Goal: Transaction & Acquisition: Download file/media

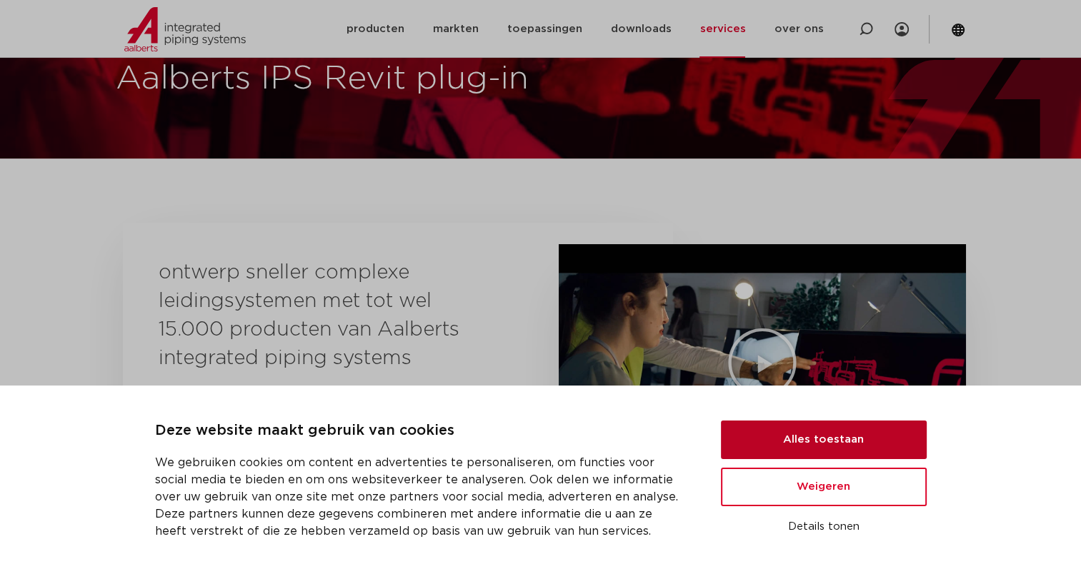
click at [817, 444] on button "Alles toestaan" at bounding box center [824, 440] width 206 height 39
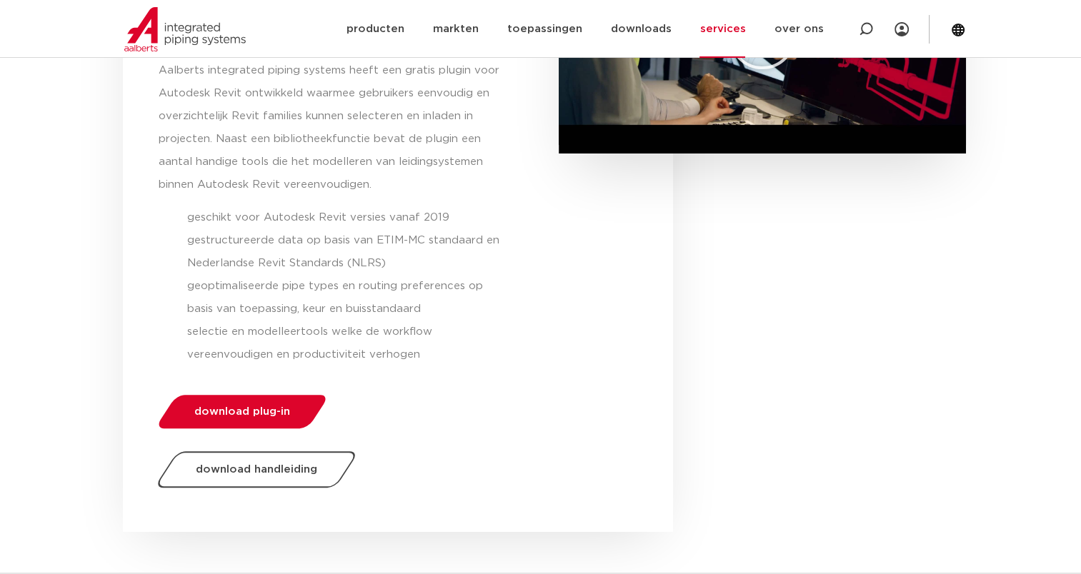
scroll to position [429, 0]
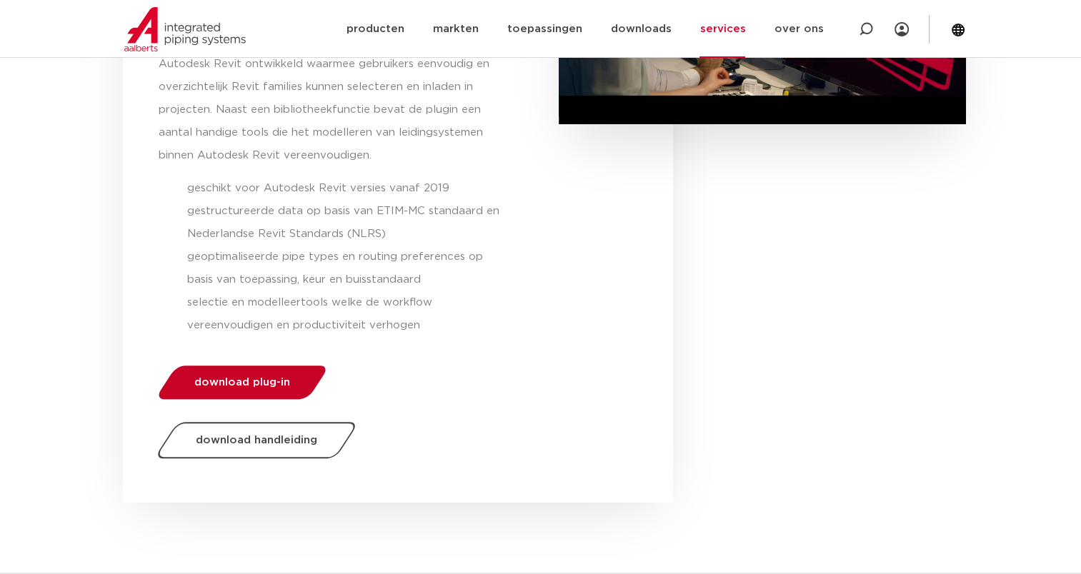
click at [269, 387] on span "download plug-in" at bounding box center [242, 382] width 96 height 11
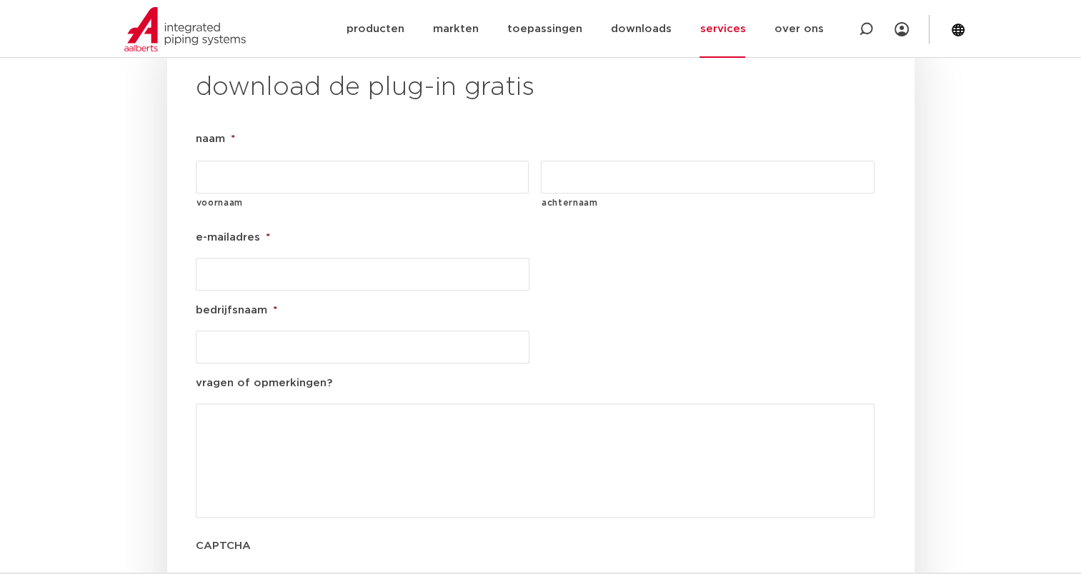
scroll to position [1628, 0]
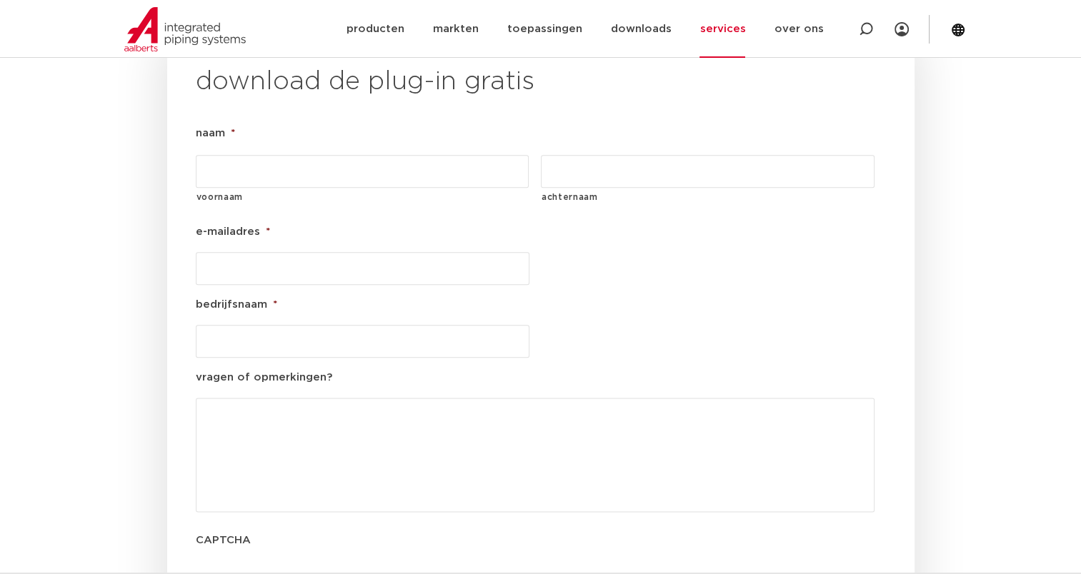
click at [257, 155] on input "voornaam" at bounding box center [363, 171] width 334 height 33
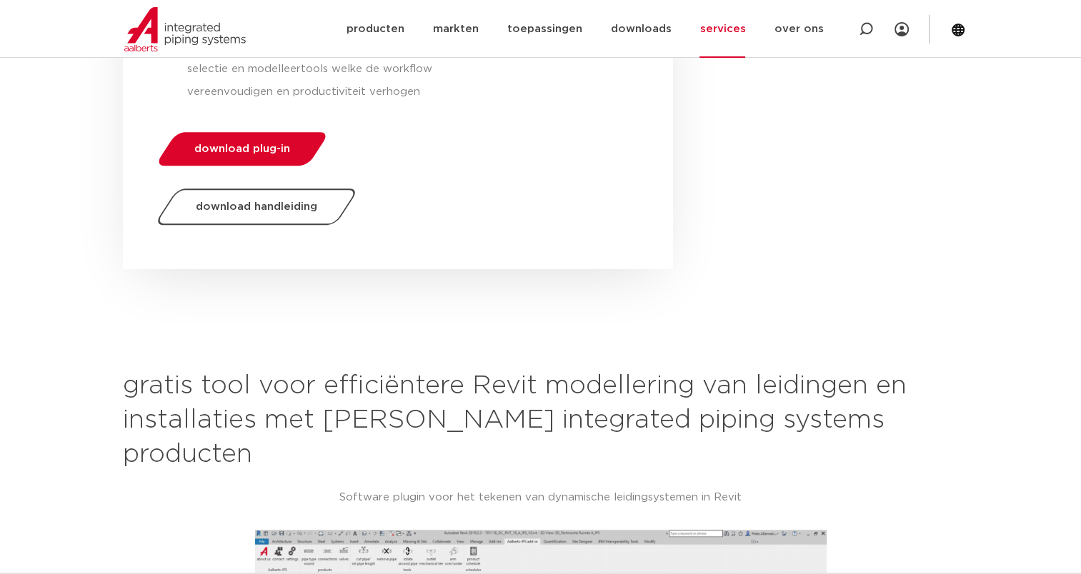
scroll to position [628, 0]
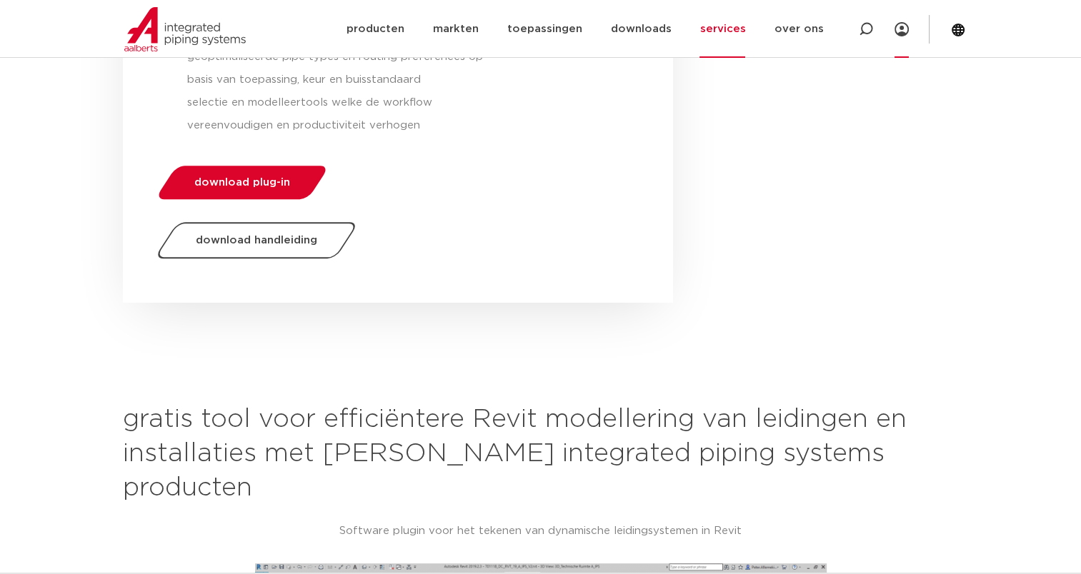
click at [905, 34] on icon at bounding box center [901, 29] width 14 height 14
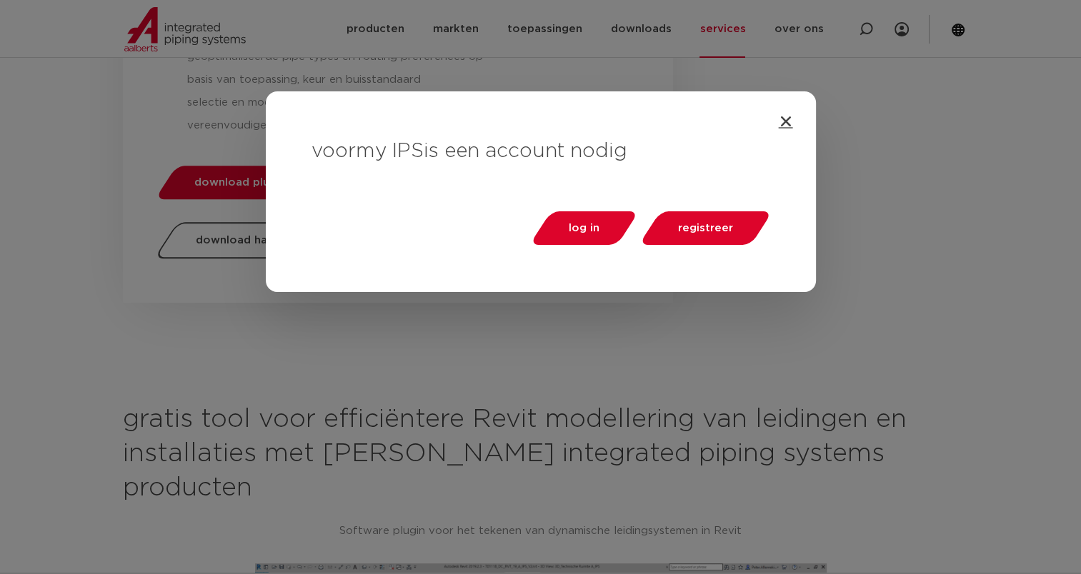
click at [784, 119] on icon "Close" at bounding box center [785, 121] width 14 height 14
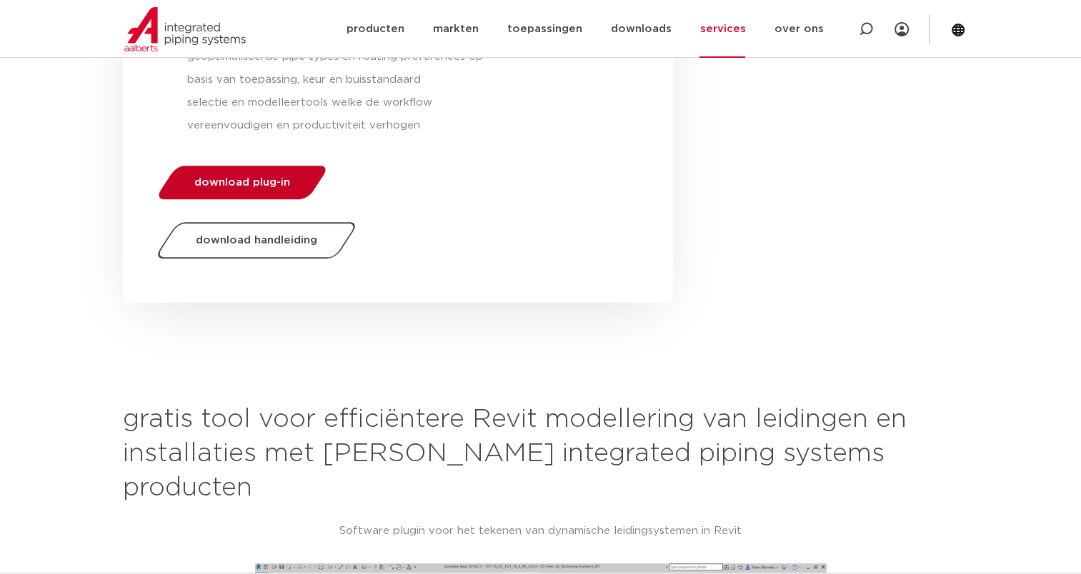
click at [279, 181] on span "download plug-in" at bounding box center [242, 182] width 96 height 11
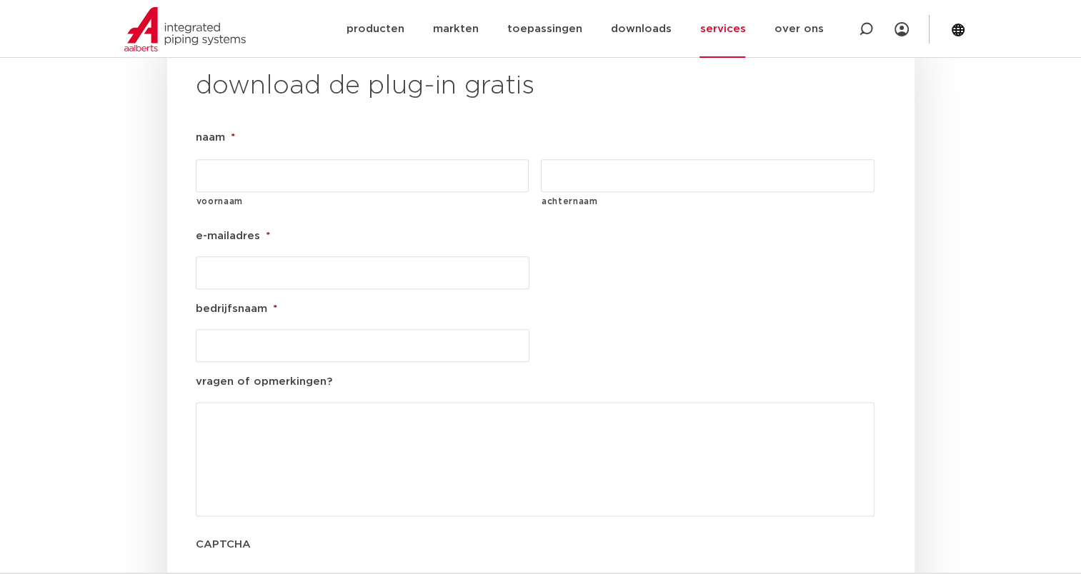
scroll to position [1628, 0]
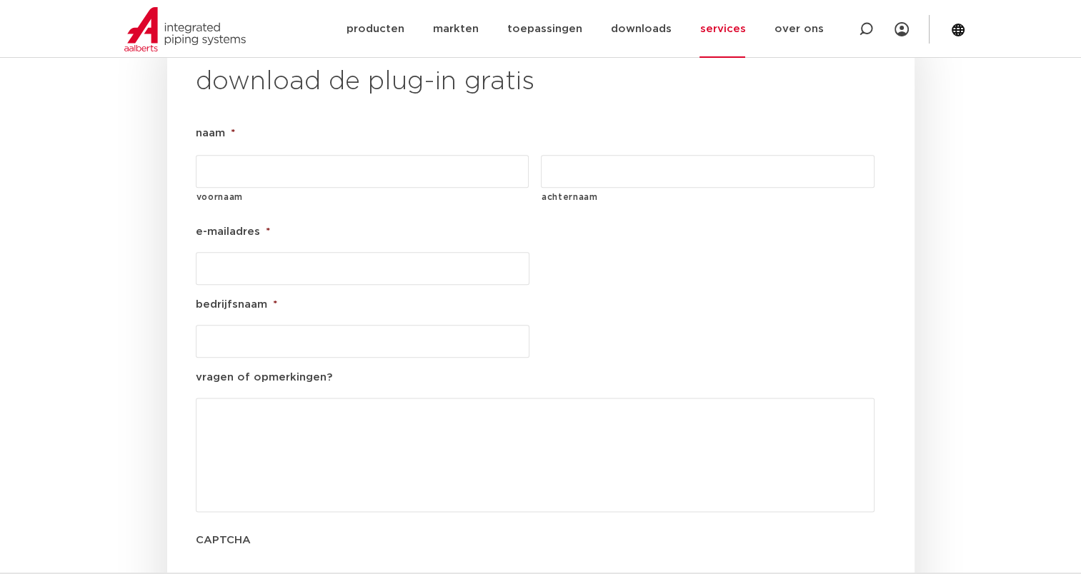
click at [256, 155] on input "voornaam" at bounding box center [363, 171] width 334 height 33
type input "[PERSON_NAME]"
click at [573, 155] on input "achternaam" at bounding box center [708, 171] width 334 height 33
click at [550, 155] on input "blanckenborg" at bounding box center [708, 171] width 334 height 33
type input "Blanckenborg"
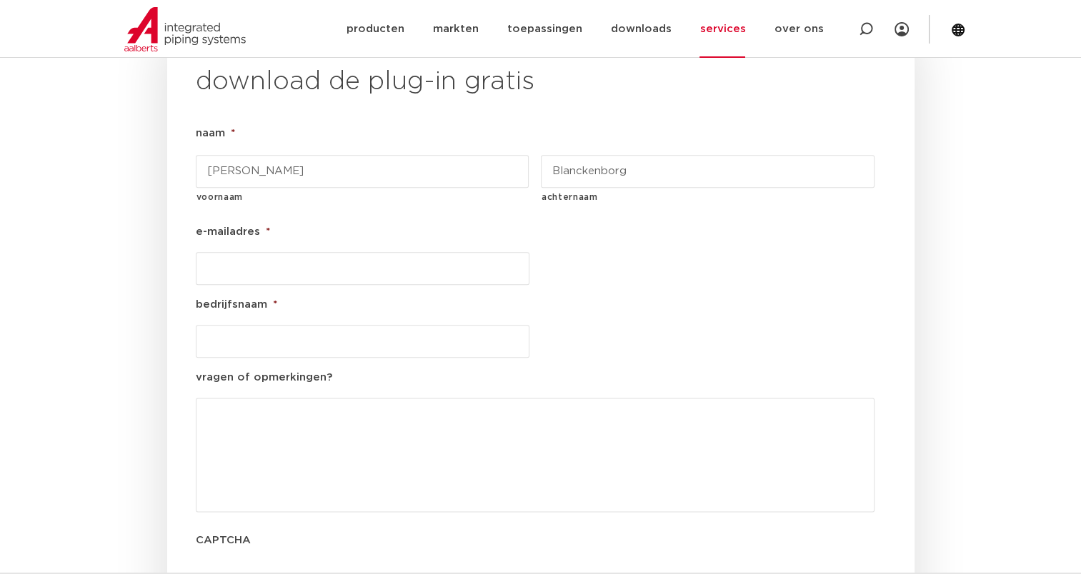
click at [267, 252] on input "e-mailadres *" at bounding box center [363, 268] width 334 height 33
type input "[EMAIL_ADDRESS][DOMAIN_NAME]"
click at [287, 325] on input "bedrijfsnaam *" at bounding box center [363, 341] width 334 height 33
type input "b"
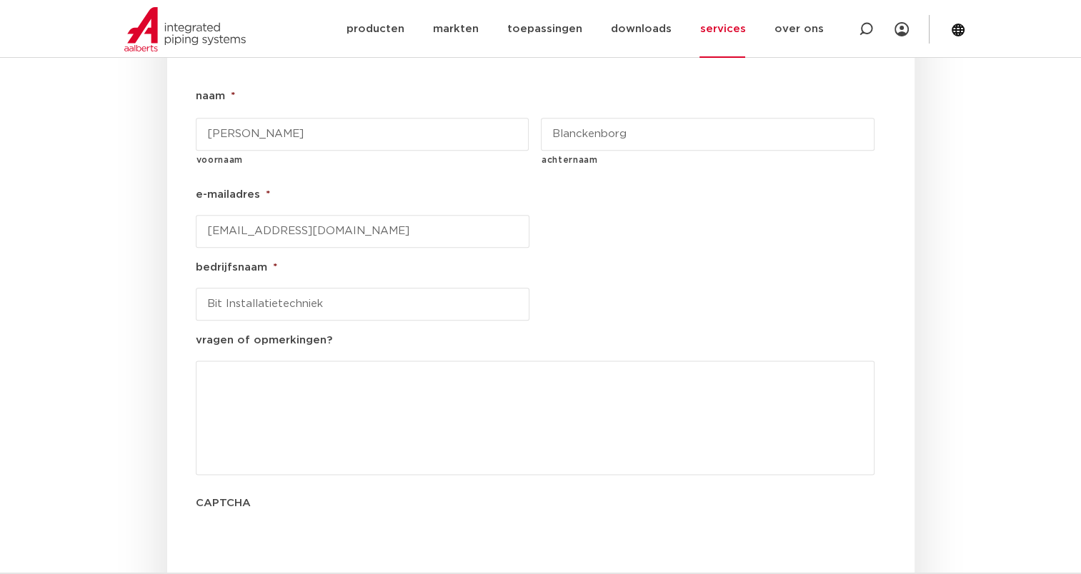
scroll to position [1700, 0]
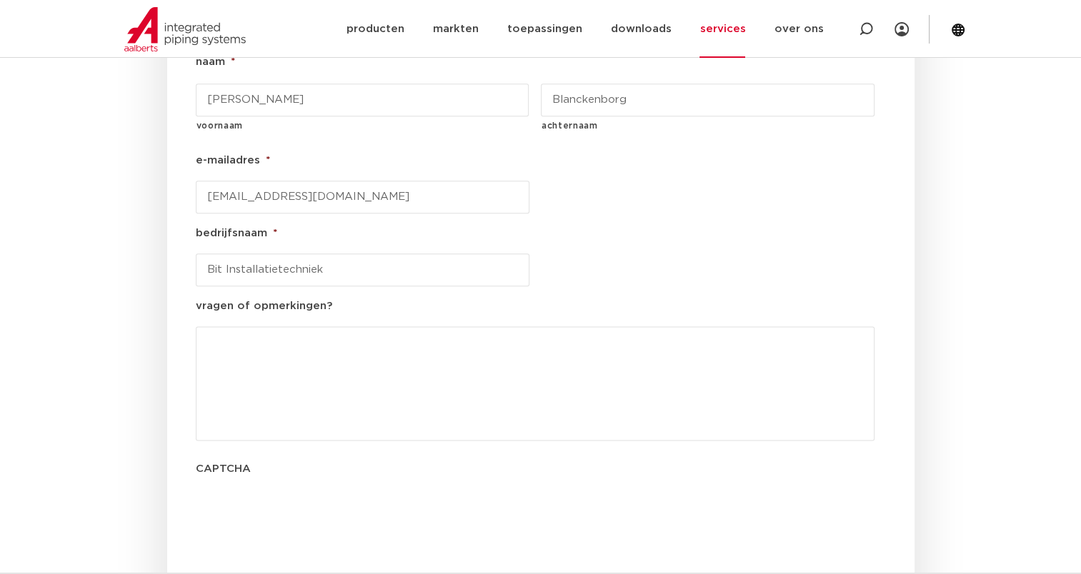
type input "Bit Installatietechniek"
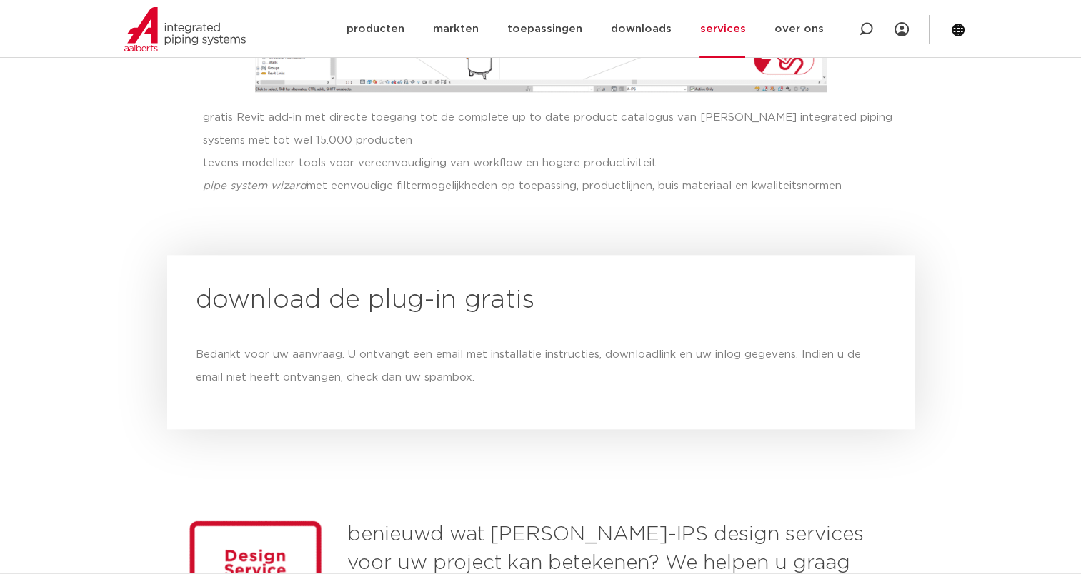
scroll to position [1408, 0]
click at [950, 295] on section "download de plug-in gratis Bedankt voor uw aanvraag. U ontvangt een email met i…" at bounding box center [541, 343] width 836 height 174
click at [587, 473] on div "benieuwd wat [PERSON_NAME]-IPS design services voor uw project kan betekenen? W…" at bounding box center [541, 580] width 850 height 214
